Goal: Task Accomplishment & Management: Manage account settings

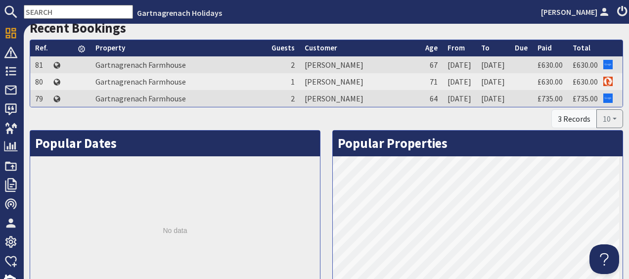
scroll to position [395, 0]
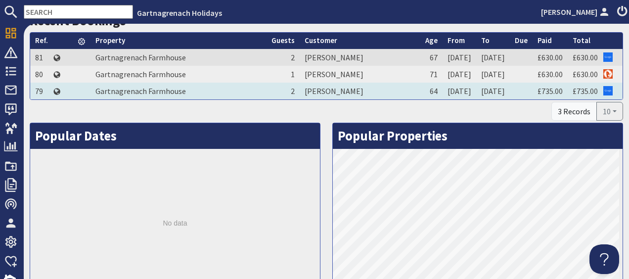
click at [300, 88] on td "[PERSON_NAME]" at bounding box center [360, 91] width 121 height 17
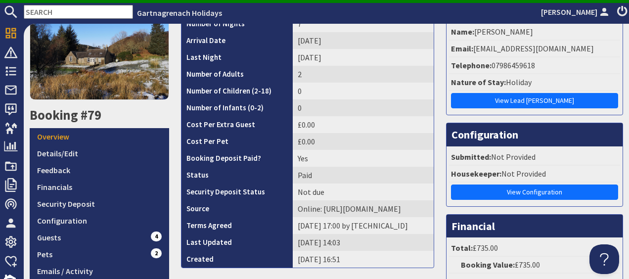
scroll to position [198, 0]
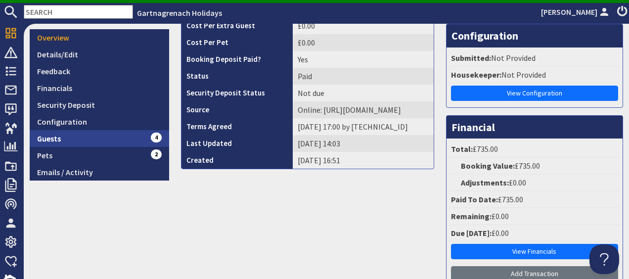
click at [67, 138] on link "Guests 4" at bounding box center [99, 138] width 139 height 17
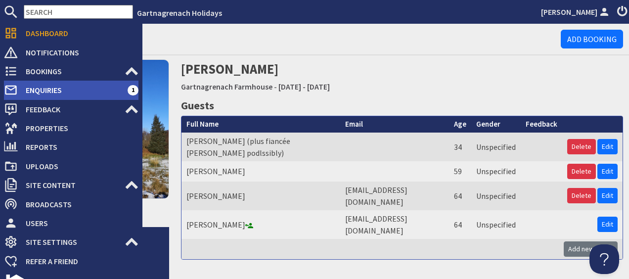
click at [37, 91] on span "Enquiries" at bounding box center [73, 90] width 110 height 16
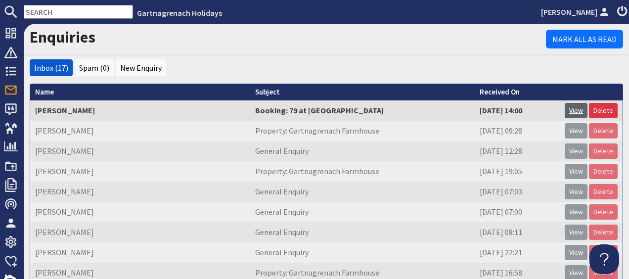
click at [570, 112] on link "View" at bounding box center [575, 110] width 23 height 15
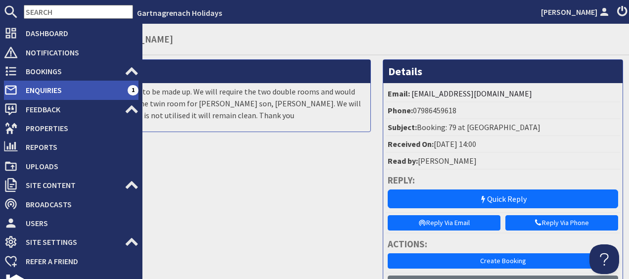
click at [30, 88] on span "Enquiries" at bounding box center [73, 90] width 110 height 16
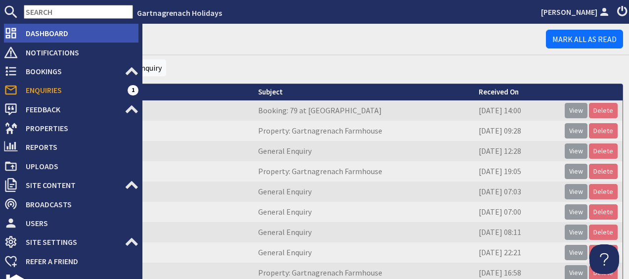
click at [47, 37] on span "Dashboard" at bounding box center [78, 33] width 121 height 16
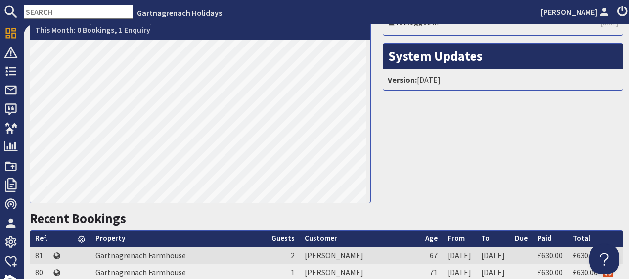
scroll to position [297, 0]
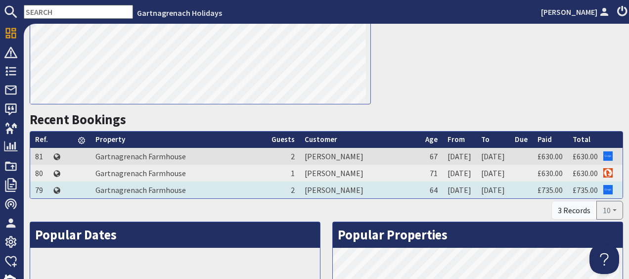
click at [306, 187] on td "[PERSON_NAME]" at bounding box center [360, 189] width 121 height 17
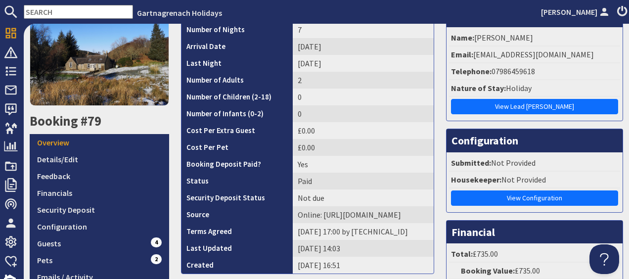
scroll to position [99, 0]
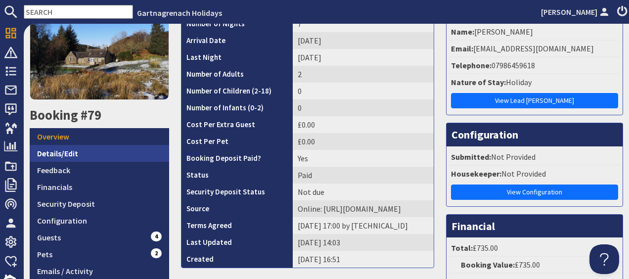
click at [73, 147] on link "Details/Edit" at bounding box center [99, 153] width 139 height 17
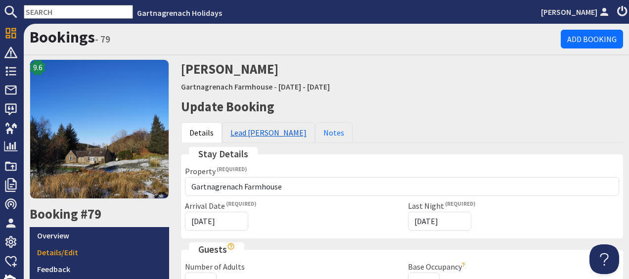
click at [259, 131] on link "Lead [PERSON_NAME]" at bounding box center [268, 132] width 93 height 21
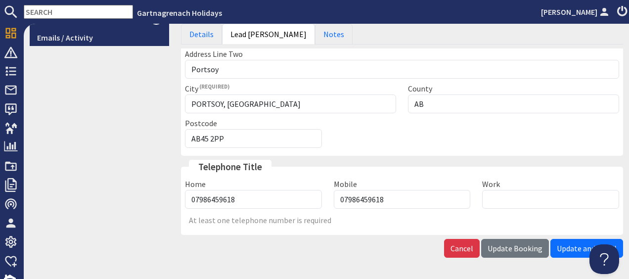
scroll to position [346, 0]
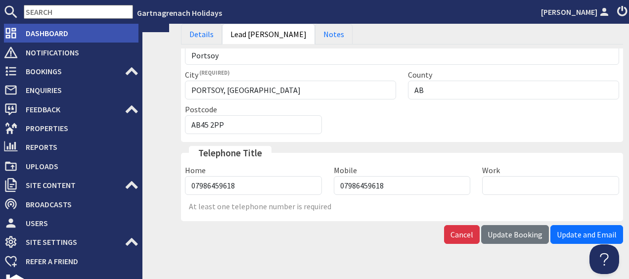
click at [56, 34] on span "Dashboard" at bounding box center [78, 33] width 121 height 16
